Goal: Communication & Community: Ask a question

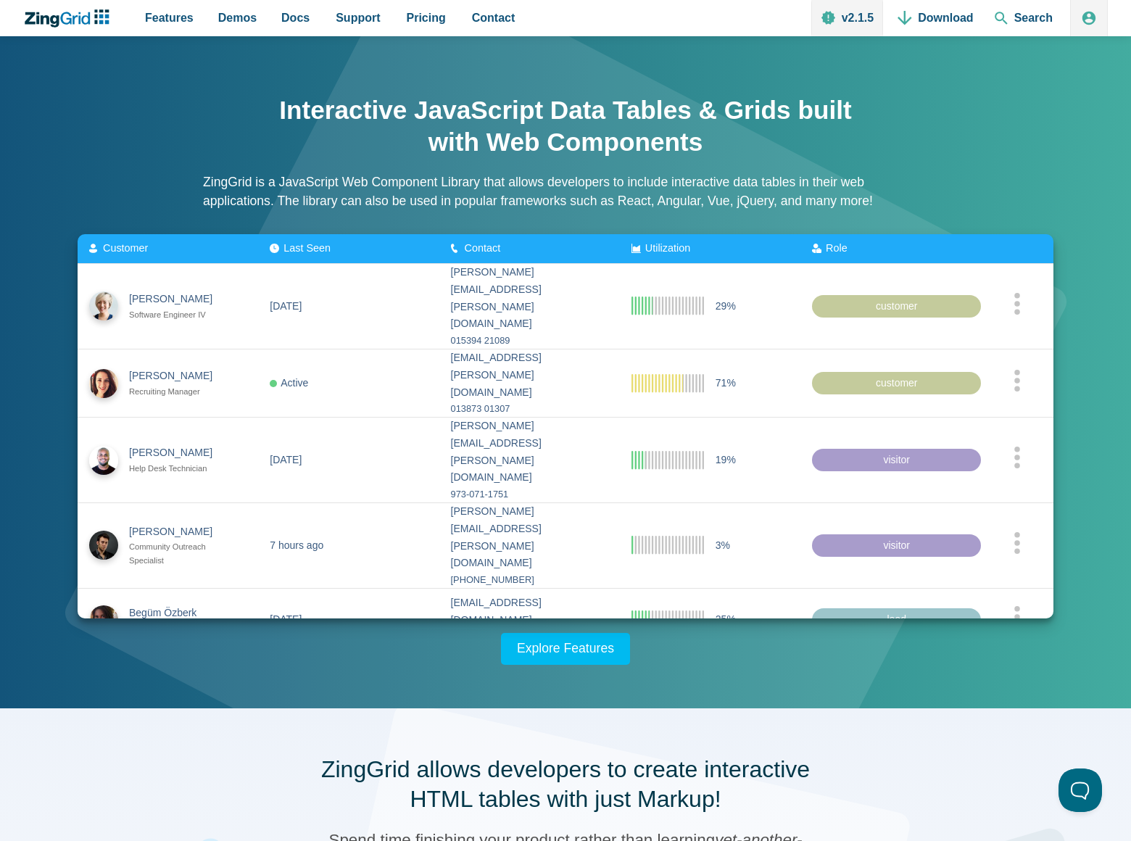
scroll to position [2267, 0]
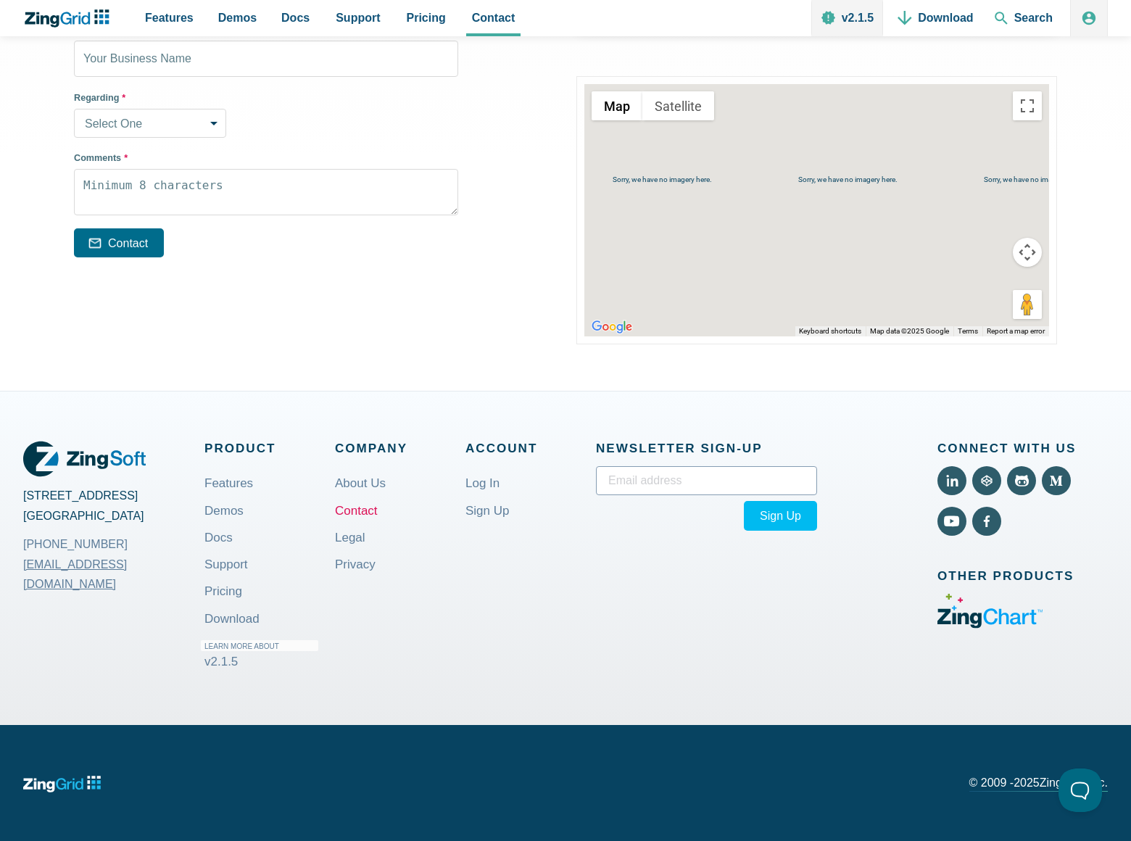
scroll to position [303, 0]
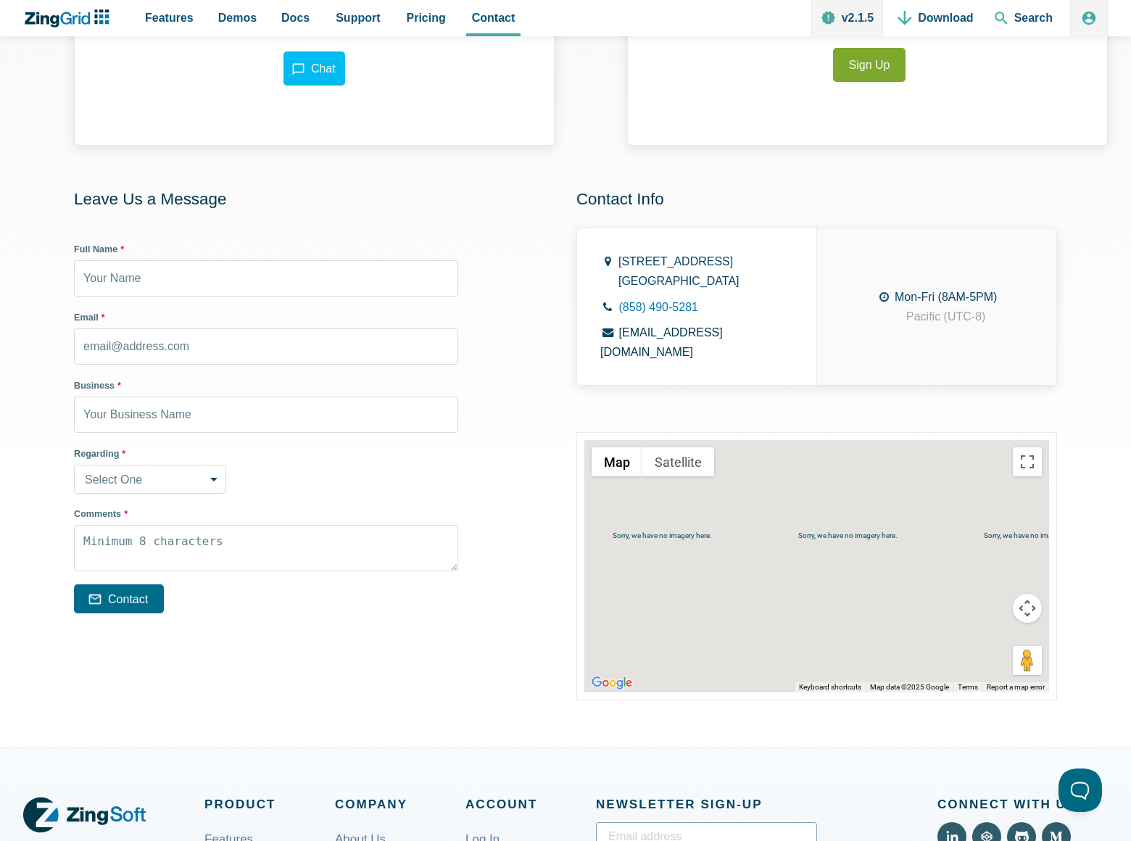
select select "sales_inquiry"
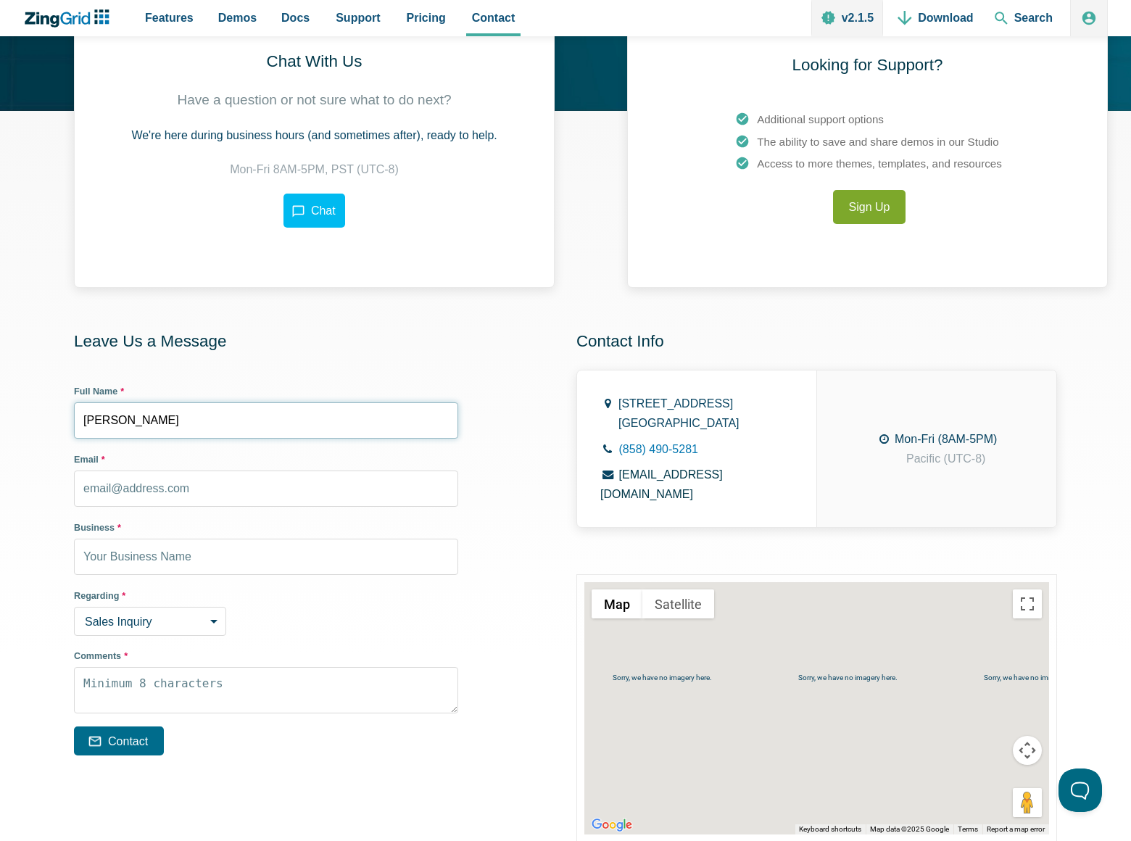
type input "Rick Stephens"
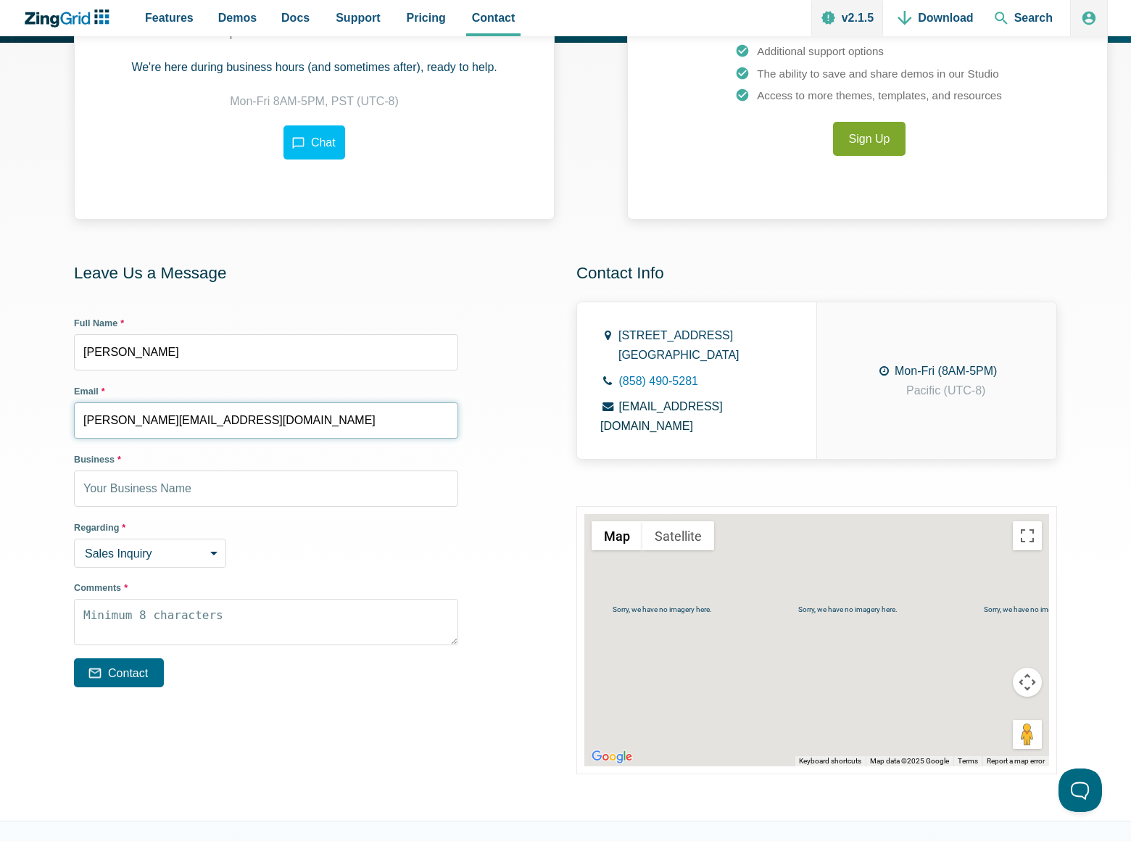
type input "rick_stephens@dominatebanners.com"
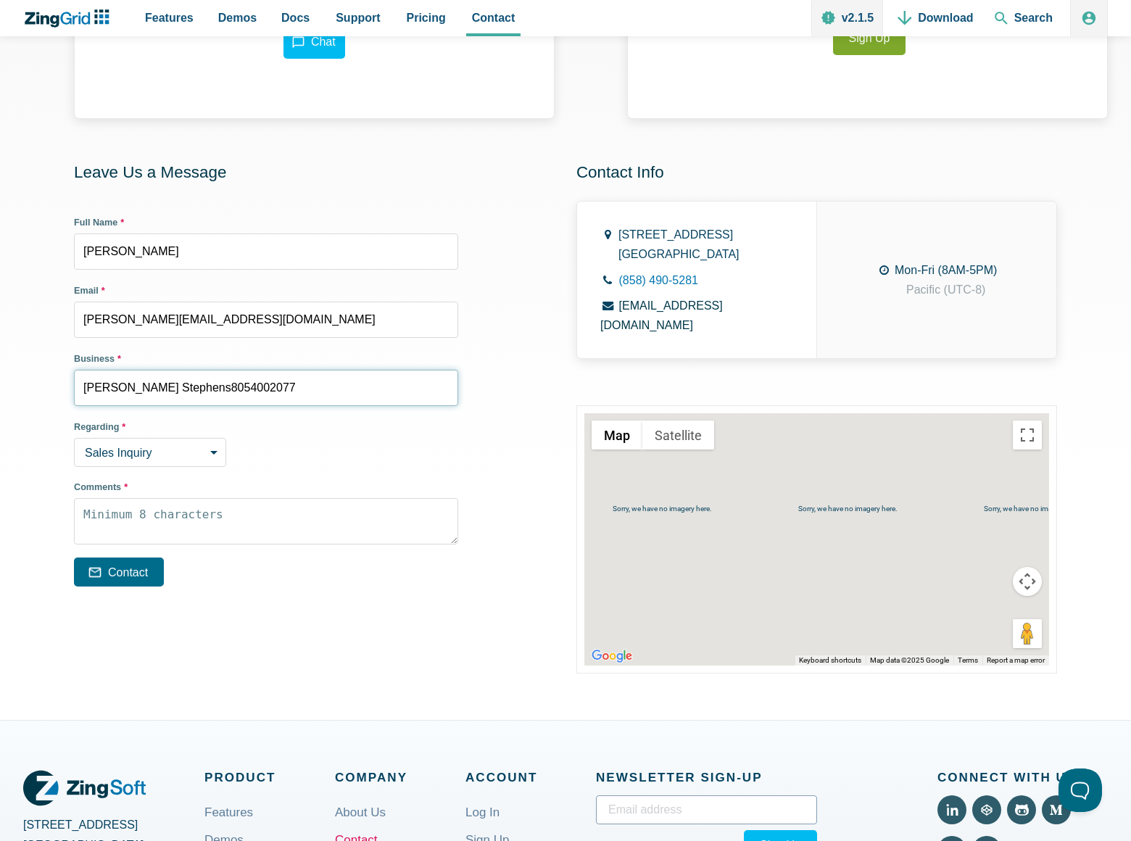
scroll to position [36, 0]
type input "Rick Stephens8054002077"
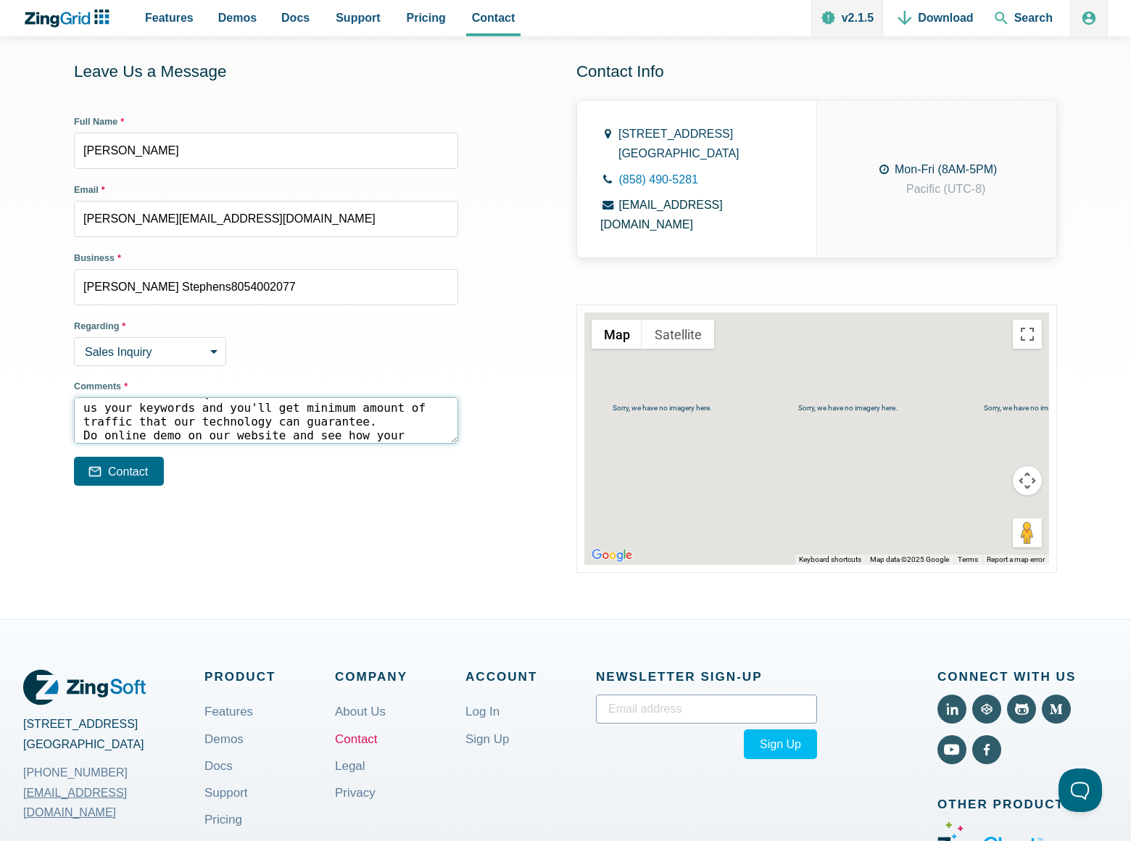
scroll to position [61, 0]
type textarea "We can place your website on top position in search engines without PPC. Just f…"
click at [121, 471] on button "Contact" at bounding box center [119, 471] width 90 height 29
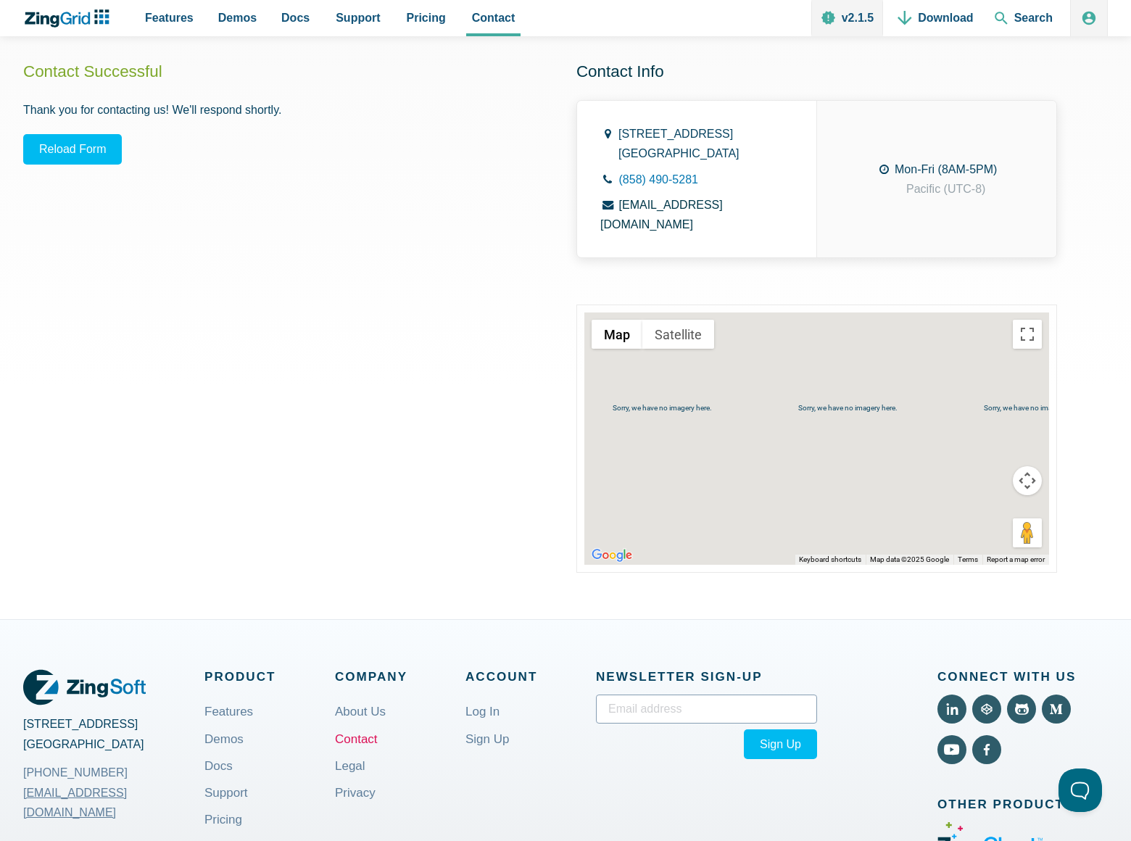
scroll to position [491, 0]
